Goal: Use online tool/utility: Utilize a website feature to perform a specific function

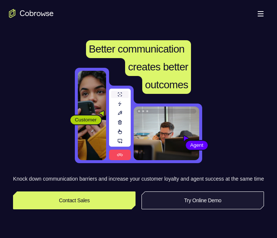
scroll to position [74, 0]
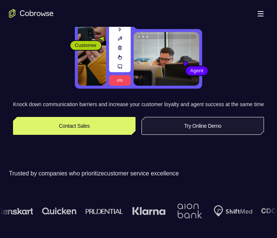
click at [173, 129] on link "Try Online Demo" at bounding box center [202, 126] width 122 height 18
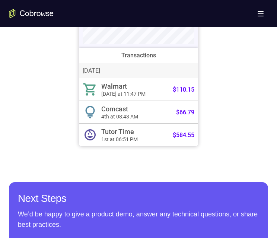
scroll to position [298, 0]
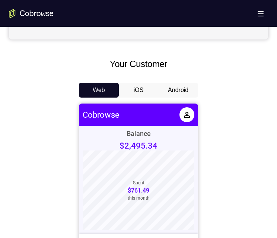
click at [186, 94] on button "Android" at bounding box center [178, 90] width 40 height 15
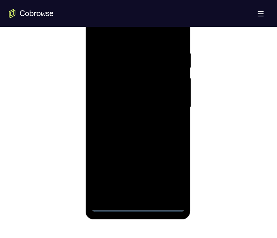
scroll to position [0, 0]
click at [138, 207] on div at bounding box center [138, 107] width 94 height 208
click at [176, 174] on div at bounding box center [138, 107] width 94 height 208
click at [113, 19] on div at bounding box center [138, 107] width 94 height 208
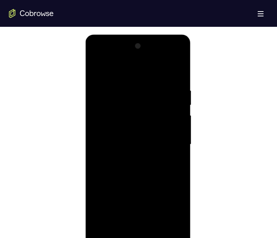
click at [167, 143] on div at bounding box center [138, 144] width 94 height 208
click at [128, 155] on div at bounding box center [138, 144] width 94 height 208
click at [125, 137] on div at bounding box center [138, 144] width 94 height 208
click at [116, 125] on div at bounding box center [138, 144] width 94 height 208
click at [176, 129] on div at bounding box center [138, 144] width 94 height 208
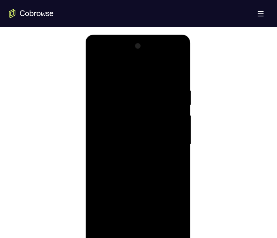
click at [169, 86] on div at bounding box center [138, 144] width 94 height 208
click at [174, 153] on div at bounding box center [138, 144] width 94 height 208
click at [174, 129] on div at bounding box center [138, 144] width 94 height 208
click at [158, 141] on div at bounding box center [138, 144] width 94 height 208
click at [142, 167] on div at bounding box center [138, 144] width 94 height 208
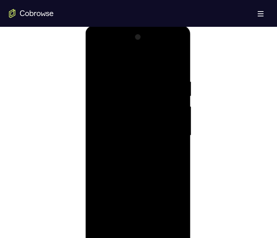
scroll to position [409, 0]
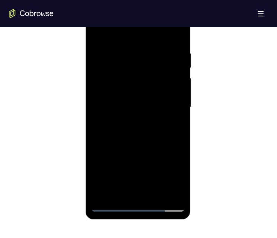
click at [137, 127] on div at bounding box center [138, 107] width 94 height 208
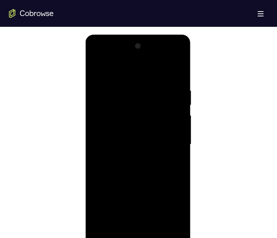
scroll to position [335, 0]
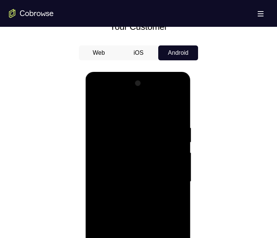
click at [170, 96] on div at bounding box center [138, 181] width 94 height 208
click at [115, 93] on div at bounding box center [138, 181] width 94 height 208
click at [121, 139] on div at bounding box center [138, 181] width 94 height 208
click at [123, 118] on div at bounding box center [138, 181] width 94 height 208
click at [114, 155] on div at bounding box center [138, 181] width 94 height 208
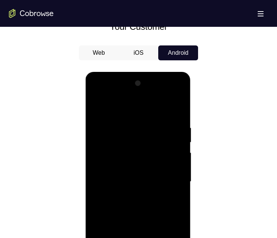
scroll to position [409, 0]
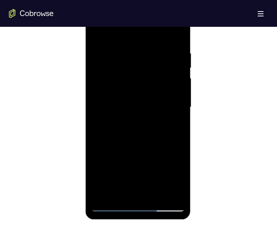
click at [176, 32] on div at bounding box center [138, 107] width 94 height 208
click at [181, 81] on div at bounding box center [138, 107] width 94 height 208
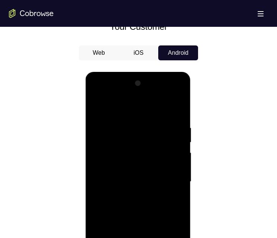
click at [178, 107] on div at bounding box center [138, 181] width 94 height 208
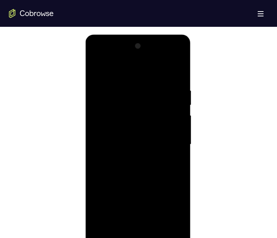
click at [118, 116] on div at bounding box center [138, 144] width 94 height 208
click at [106, 128] on div at bounding box center [138, 144] width 94 height 208
click at [100, 139] on div at bounding box center [138, 144] width 94 height 208
click at [99, 140] on div at bounding box center [138, 144] width 94 height 208
click at [173, 163] on div at bounding box center [138, 144] width 94 height 208
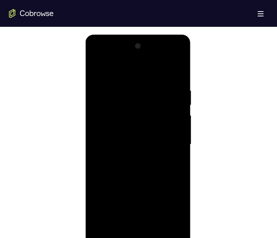
click at [110, 123] on div at bounding box center [138, 144] width 94 height 208
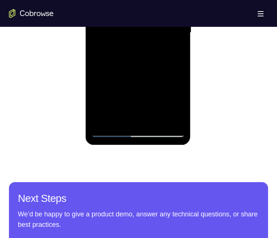
click at [176, 76] on div at bounding box center [138, 33] width 94 height 208
click at [159, 51] on div at bounding box center [138, 33] width 94 height 208
click at [168, 0] on div at bounding box center [138, 33] width 94 height 208
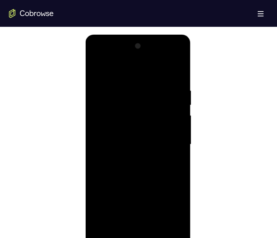
click at [127, 86] on div at bounding box center [138, 144] width 94 height 208
click at [134, 183] on div at bounding box center [138, 144] width 94 height 208
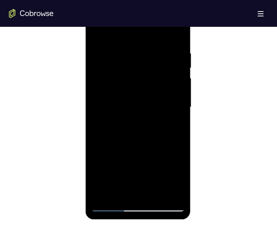
click at [165, 84] on div at bounding box center [138, 107] width 94 height 208
click at [175, 83] on div at bounding box center [138, 107] width 94 height 208
click at [176, 83] on div at bounding box center [138, 107] width 94 height 208
click at [96, 32] on div at bounding box center [138, 107] width 94 height 208
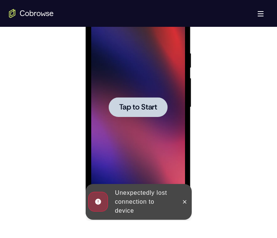
scroll to position [372, 0]
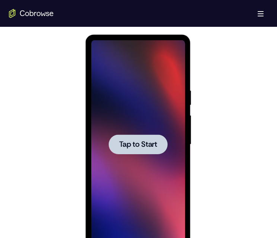
click at [125, 141] on span "Tap to Start" at bounding box center [138, 144] width 38 height 7
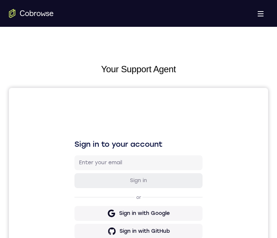
scroll to position [176, 0]
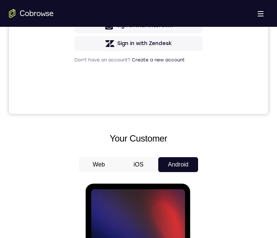
scroll to position [446, 0]
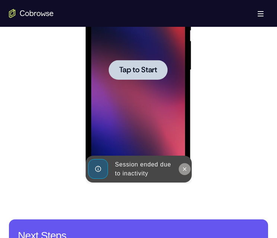
click at [184, 166] on icon at bounding box center [184, 169] width 6 height 6
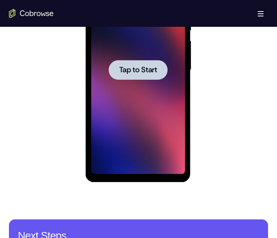
click at [148, 70] on span "Tap to Start" at bounding box center [138, 69] width 38 height 7
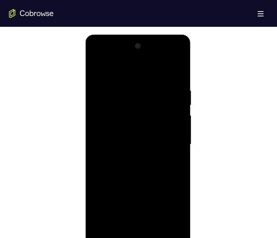
scroll to position [409, 0]
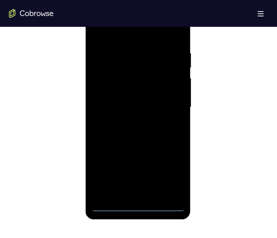
click at [137, 206] on div at bounding box center [138, 107] width 94 height 208
click at [174, 174] on div at bounding box center [138, 107] width 94 height 208
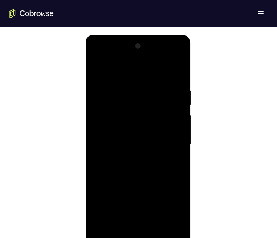
click at [126, 57] on div at bounding box center [138, 144] width 94 height 208
click at [115, 58] on div at bounding box center [138, 144] width 94 height 208
click at [113, 56] on div at bounding box center [138, 144] width 94 height 208
click at [125, 122] on div at bounding box center [138, 144] width 94 height 208
click at [139, 106] on div at bounding box center [138, 144] width 94 height 208
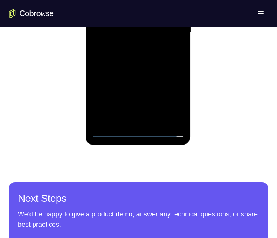
scroll to position [409, 0]
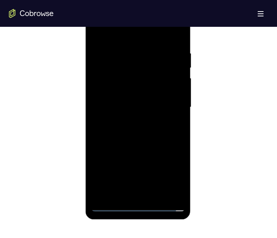
click at [131, 32] on div at bounding box center [138, 107] width 94 height 208
click at [129, 60] on div at bounding box center [138, 107] width 94 height 208
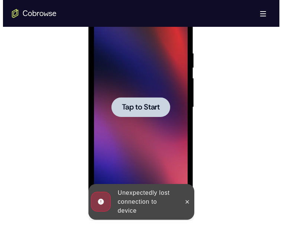
scroll to position [0, 0]
